Goal: Navigation & Orientation: Understand site structure

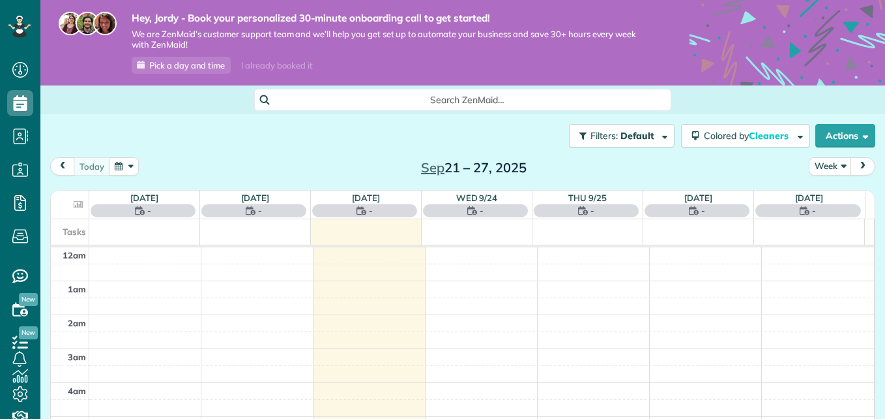
scroll to position [238, 0]
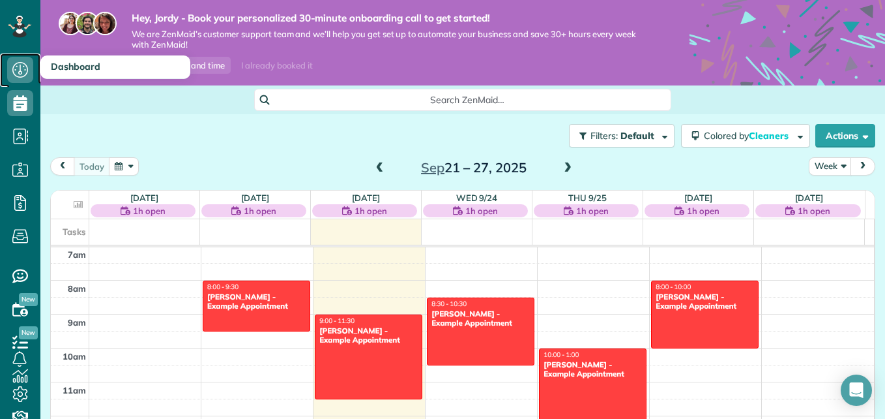
click at [16, 77] on icon at bounding box center [20, 70] width 26 height 26
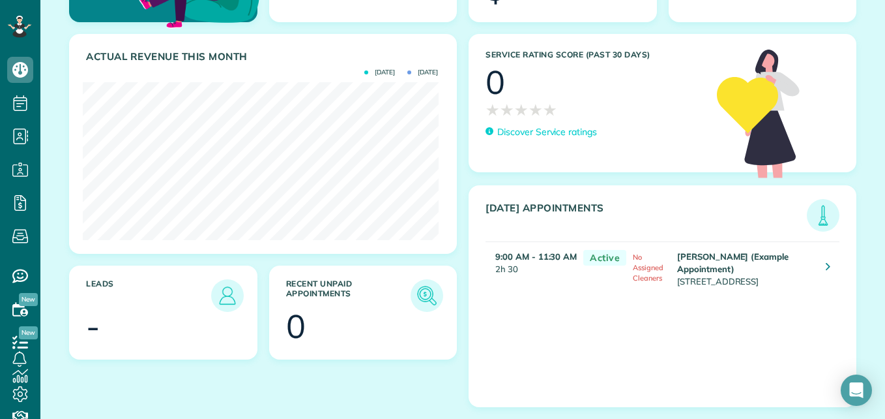
scroll to position [218, 0]
click at [826, 262] on icon at bounding box center [828, 265] width 5 height 13
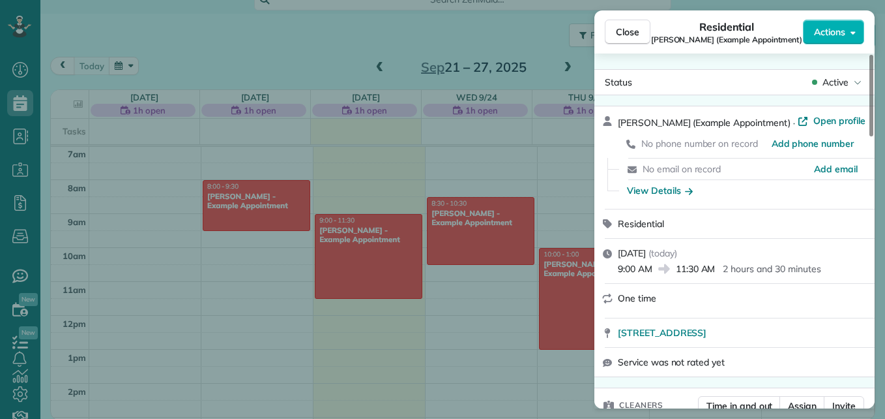
scroll to position [3, 0]
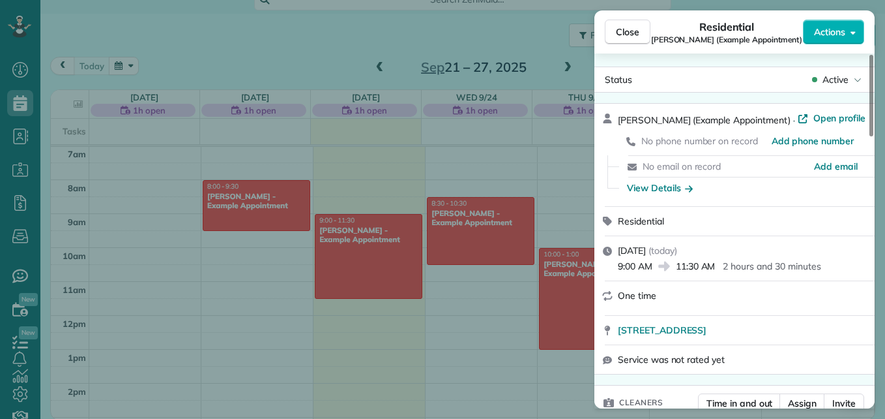
click at [676, 141] on span "No phone number on record" at bounding box center [700, 141] width 117 height 12
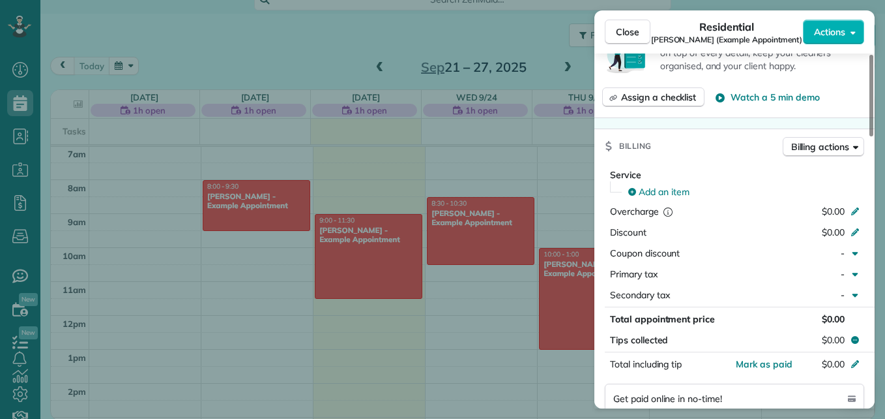
scroll to position [566, 0]
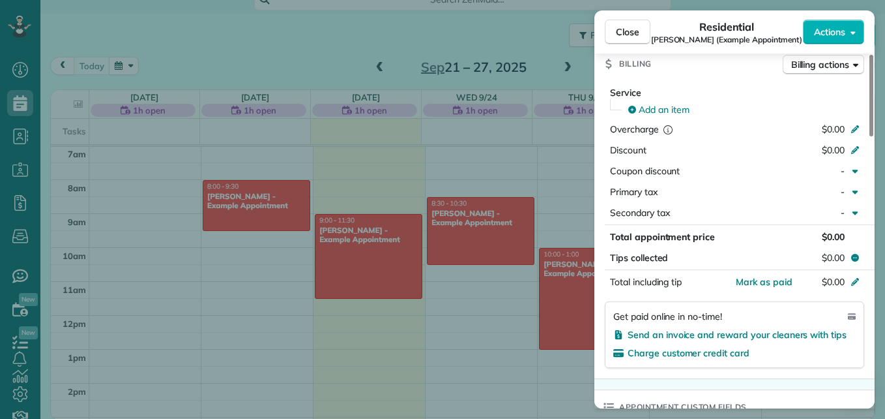
click at [441, 364] on div "Close Residential Carolyn Arellano (Example Appointment) Actions Status Active …" at bounding box center [442, 209] width 885 height 419
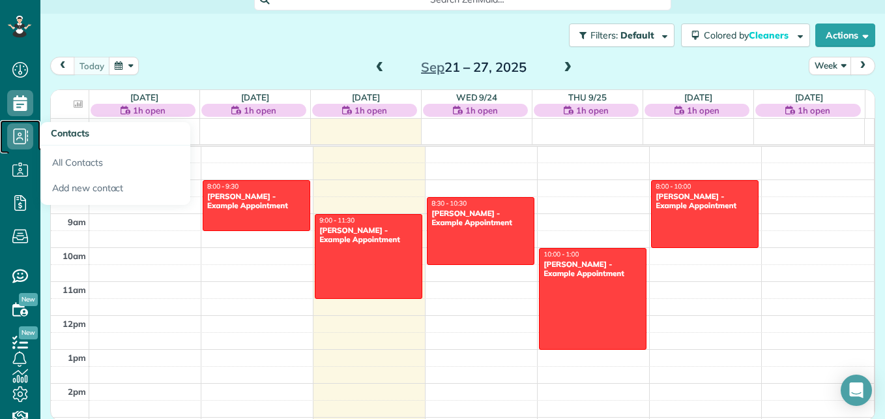
click at [19, 133] on use at bounding box center [21, 136] width 15 height 16
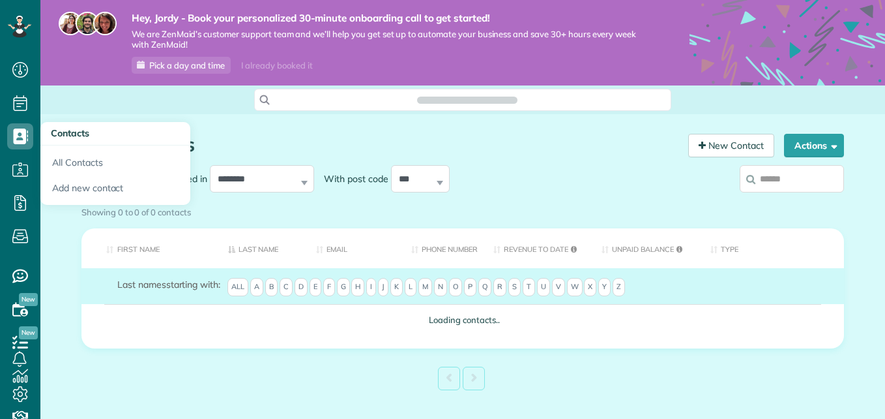
scroll to position [6, 6]
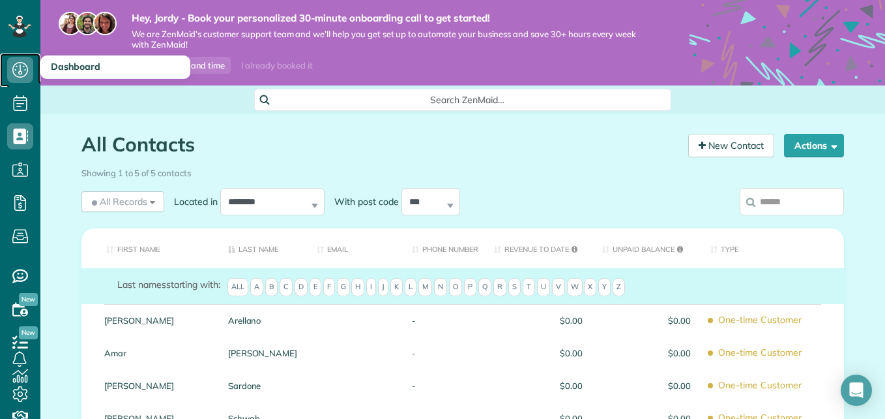
click at [20, 71] on use at bounding box center [20, 70] width 16 height 16
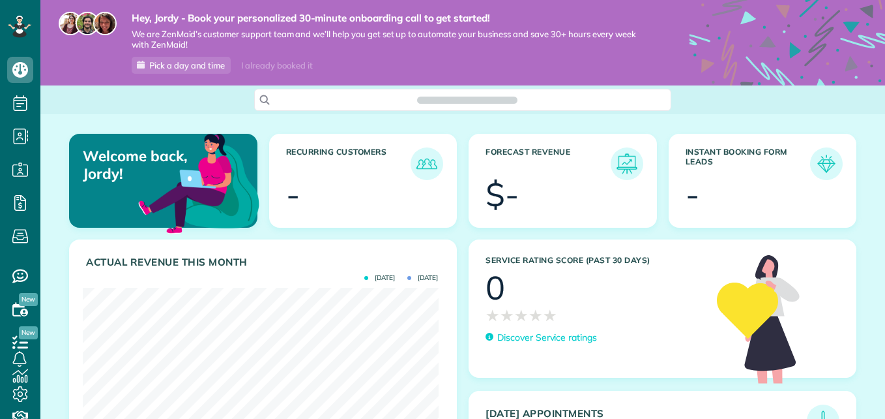
scroll to position [158, 355]
click at [471, 96] on span "Search ZenMaid…" at bounding box center [467, 99] width 396 height 13
click at [16, 388] on html "Dashboard Scheduling Calendar View List View" at bounding box center [442, 209] width 885 height 419
click at [13, 393] on icon at bounding box center [20, 394] width 26 height 26
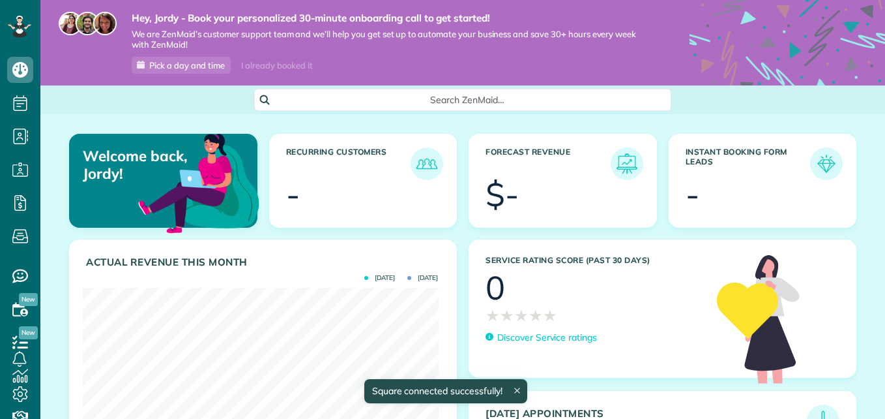
scroll to position [158, 355]
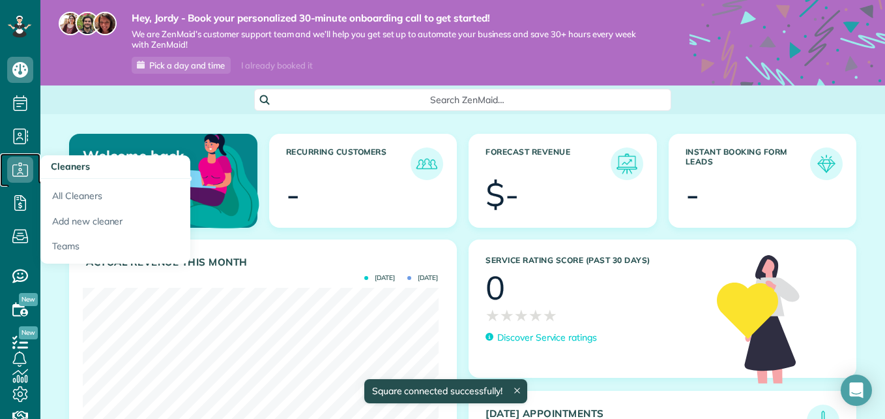
click at [18, 163] on icon at bounding box center [20, 169] width 26 height 26
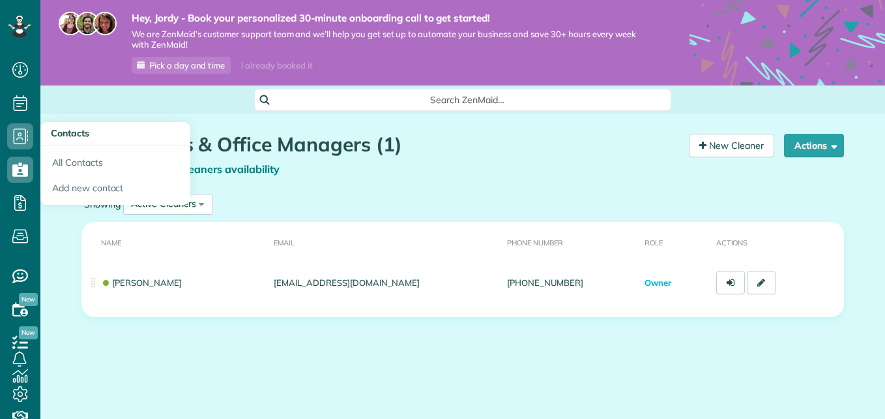
scroll to position [6, 6]
click at [20, 134] on icon at bounding box center [20, 136] width 26 height 26
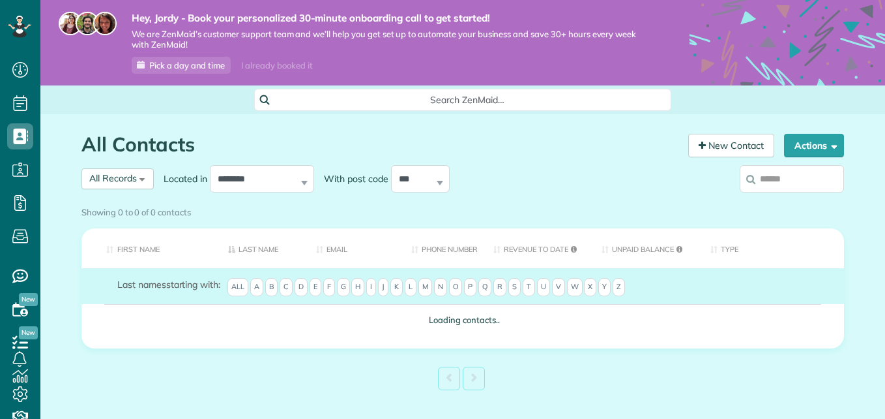
scroll to position [6, 6]
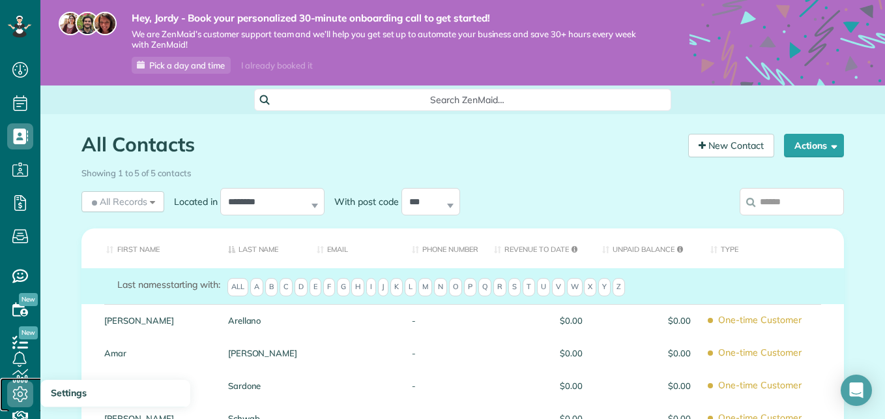
click at [12, 400] on icon at bounding box center [20, 394] width 26 height 26
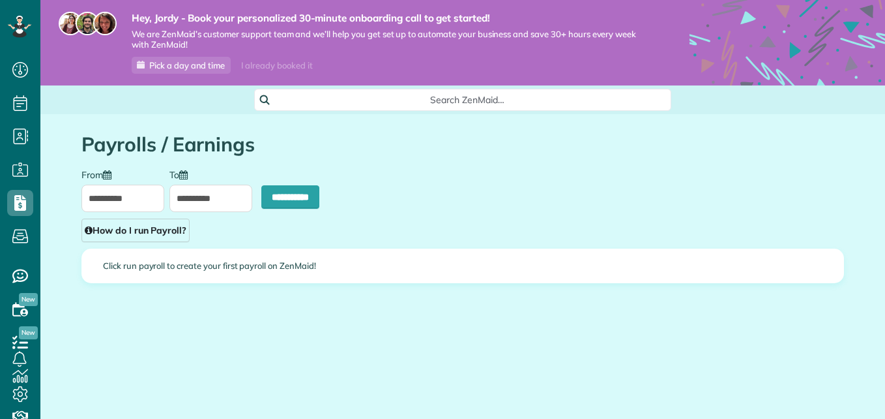
type input "**********"
click at [22, 155] on link "Cleaners" at bounding box center [20, 169] width 40 height 33
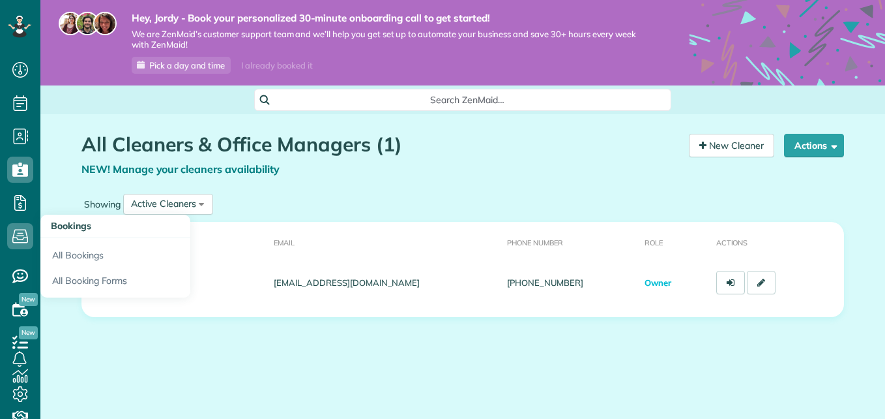
scroll to position [86, 0]
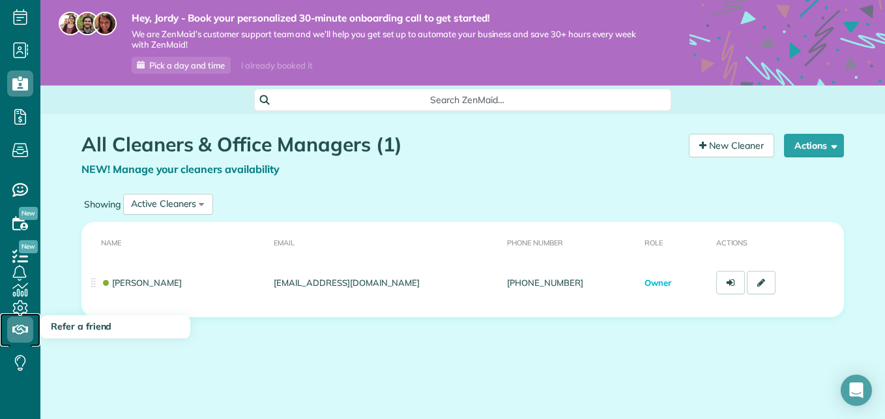
click at [18, 333] on use at bounding box center [20, 329] width 16 height 9
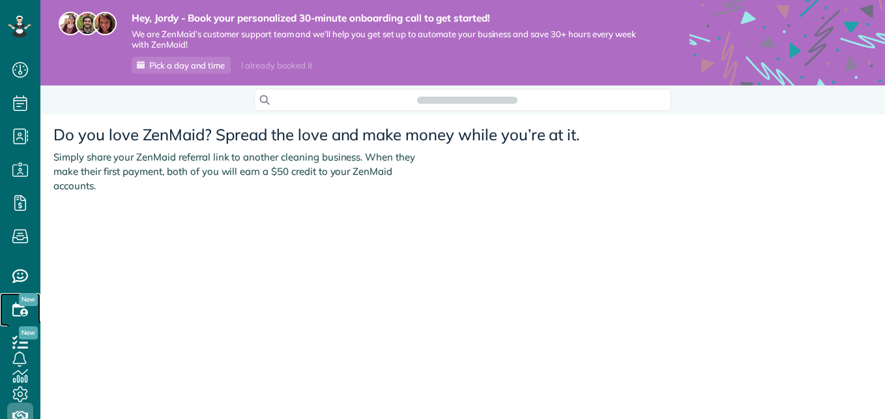
scroll to position [6, 6]
click at [14, 304] on icon at bounding box center [20, 309] width 26 height 26
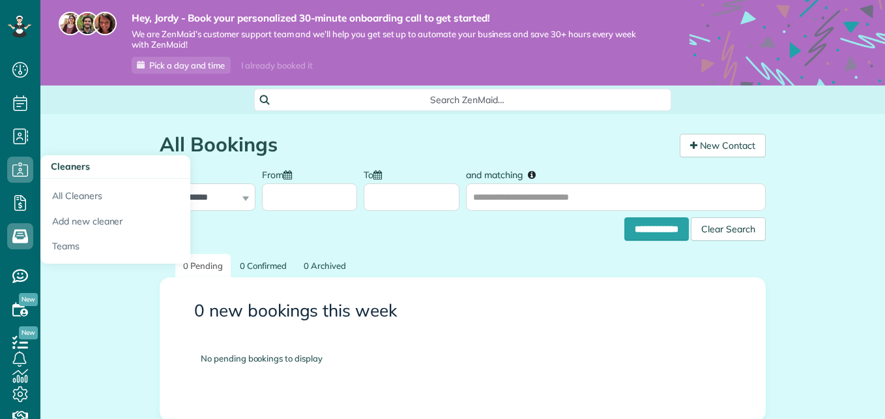
scroll to position [6, 6]
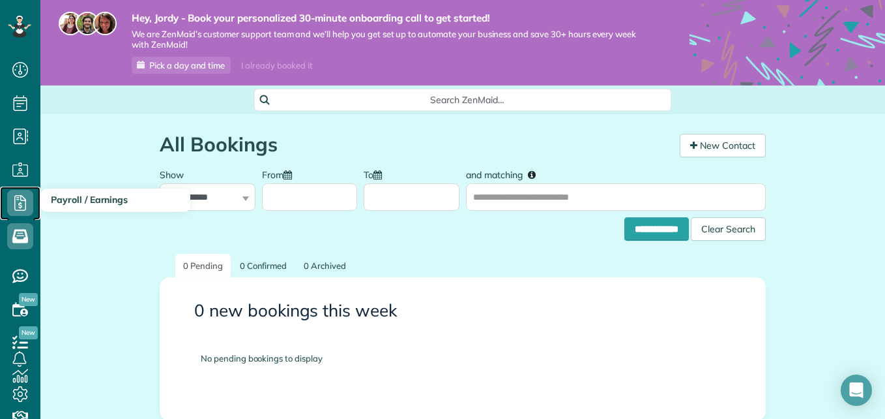
click at [17, 192] on icon at bounding box center [20, 203] width 26 height 26
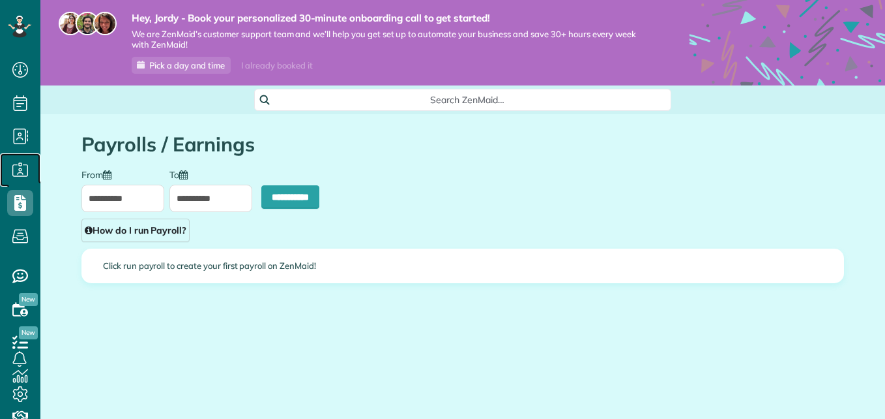
type input "**********"
click at [19, 165] on use at bounding box center [20, 169] width 16 height 14
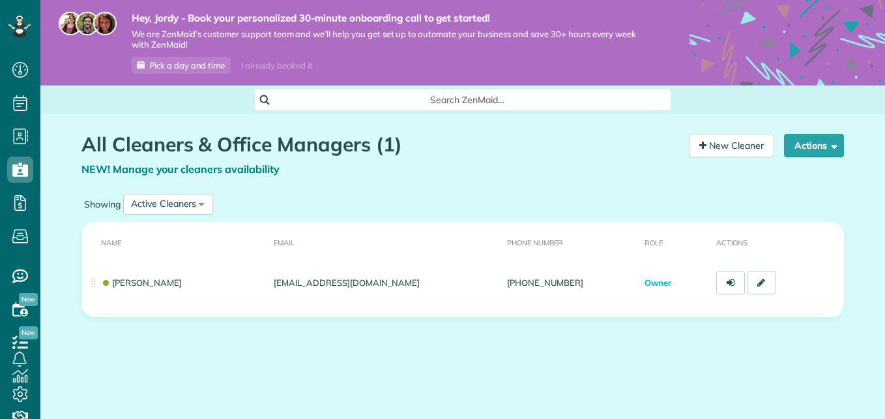
click at [19, 134] on icon at bounding box center [20, 136] width 26 height 26
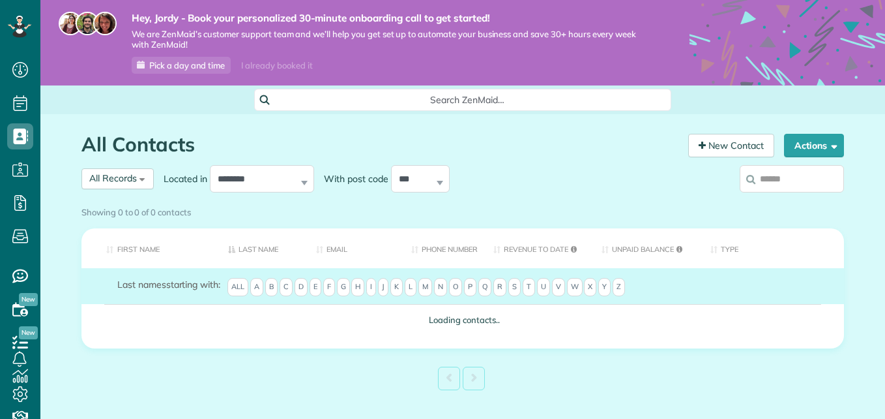
scroll to position [6, 6]
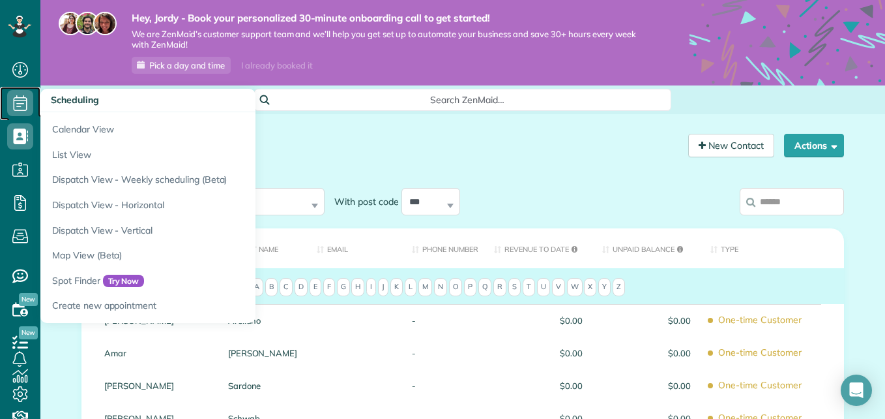
click at [20, 105] on icon at bounding box center [20, 103] width 26 height 26
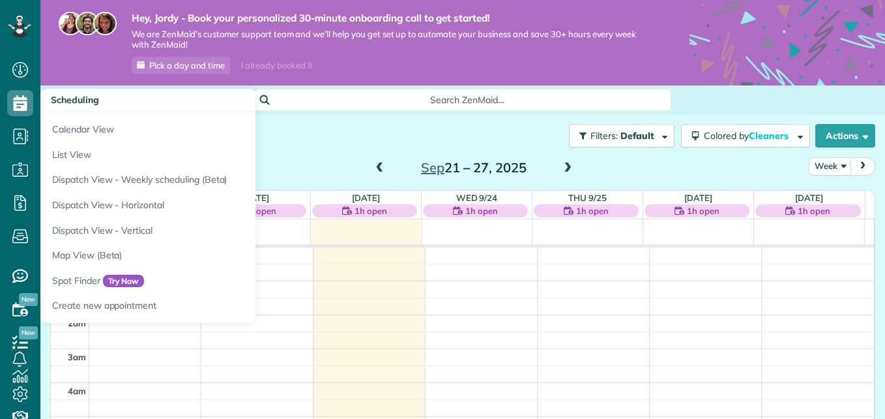
scroll to position [238, 0]
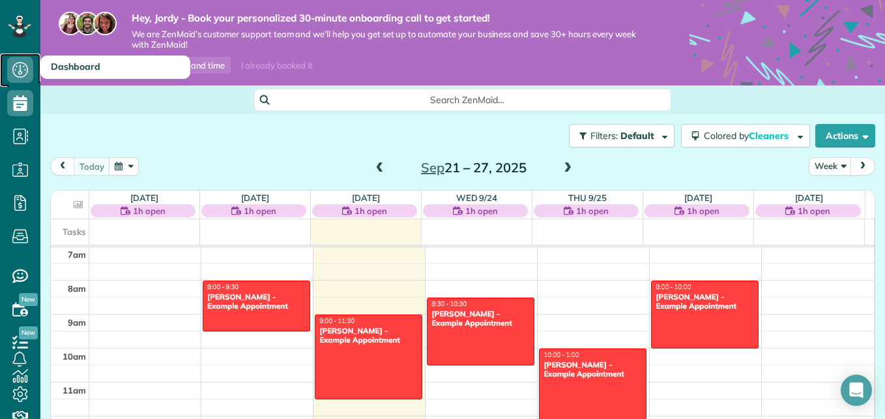
click at [10, 76] on icon at bounding box center [20, 70] width 26 height 26
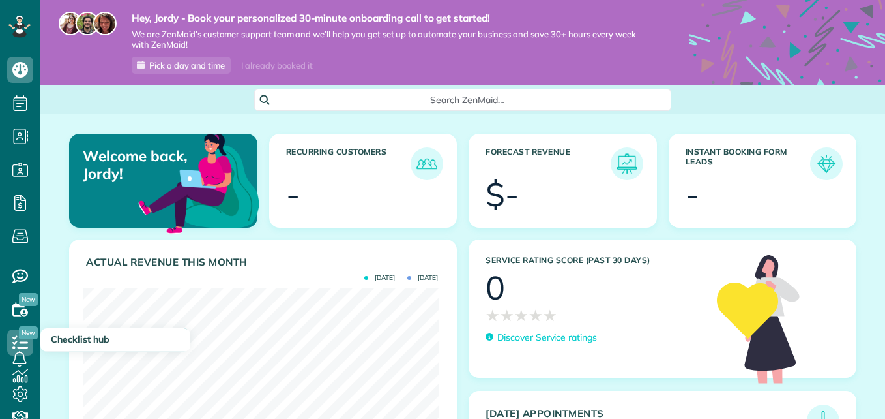
scroll to position [63, 0]
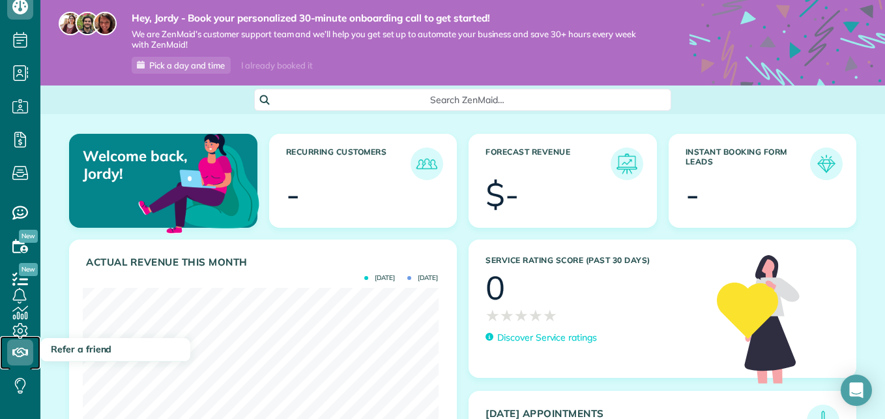
click at [17, 354] on icon at bounding box center [20, 352] width 26 height 26
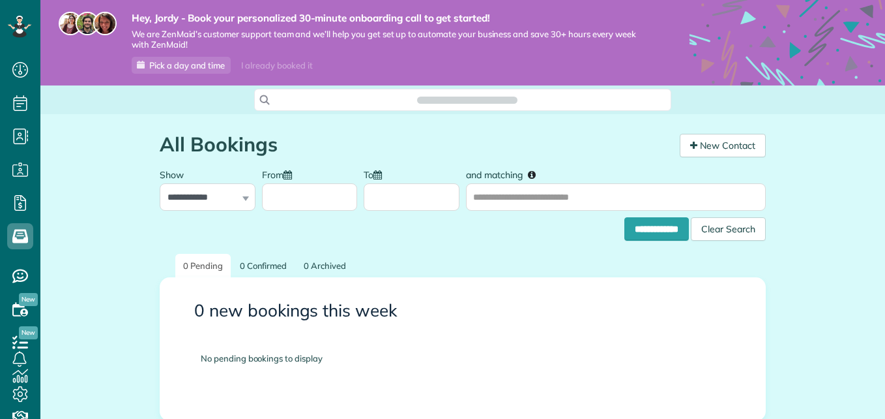
scroll to position [6, 6]
click at [11, 190] on icon at bounding box center [20, 203] width 26 height 26
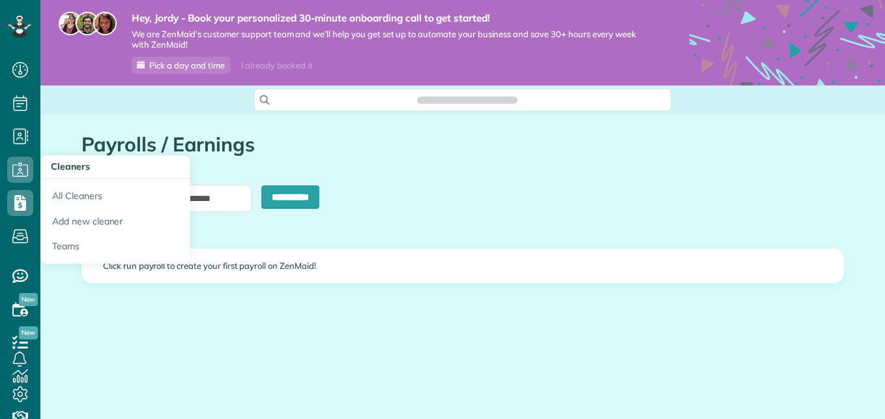
scroll to position [6, 6]
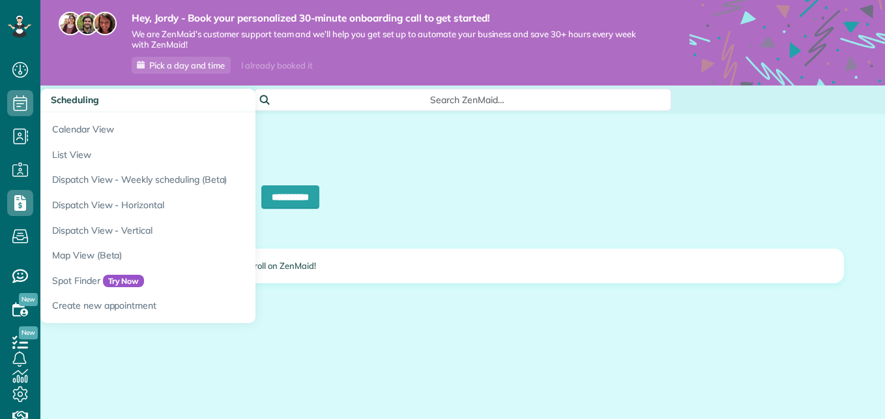
type input "**********"
click at [15, 89] on link "Scheduling" at bounding box center [20, 103] width 40 height 33
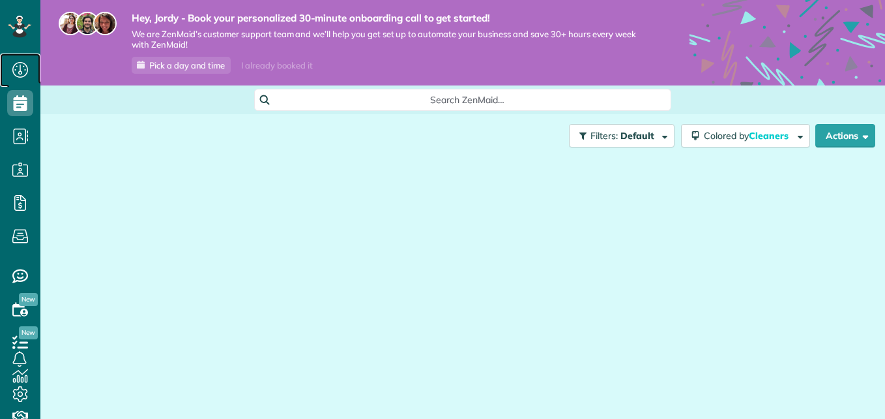
scroll to position [6, 6]
click at [17, 68] on icon at bounding box center [20, 70] width 26 height 26
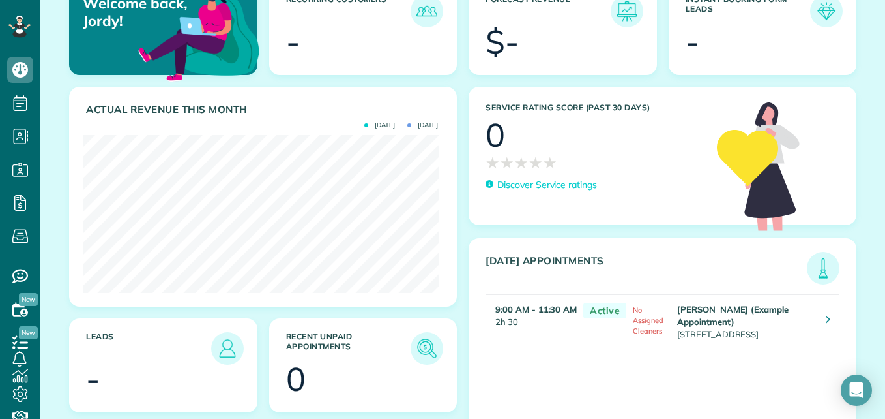
scroll to position [218, 0]
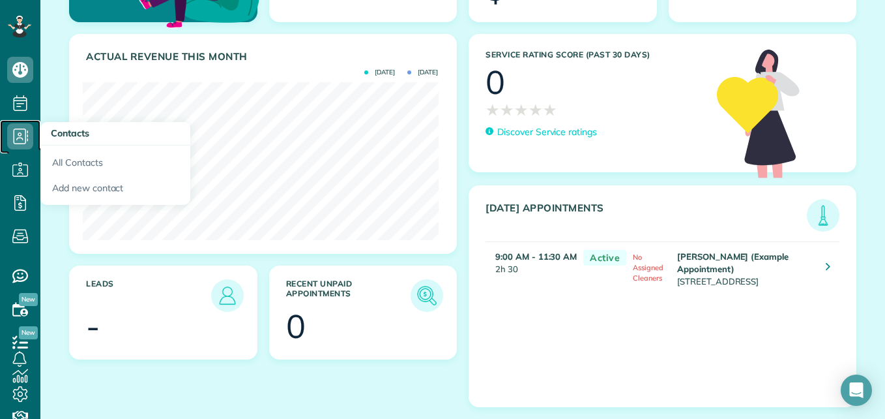
click at [18, 133] on icon at bounding box center [20, 136] width 26 height 26
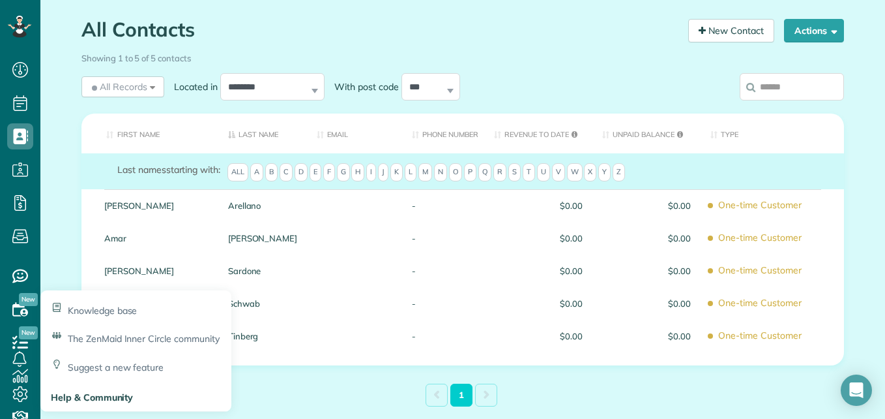
scroll to position [51, 0]
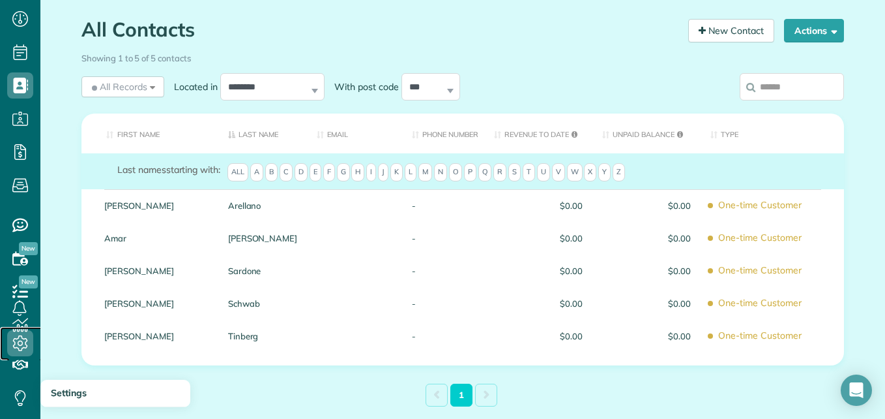
click at [20, 336] on icon at bounding box center [20, 343] width 26 height 26
